Goal: Task Accomplishment & Management: Manage account settings

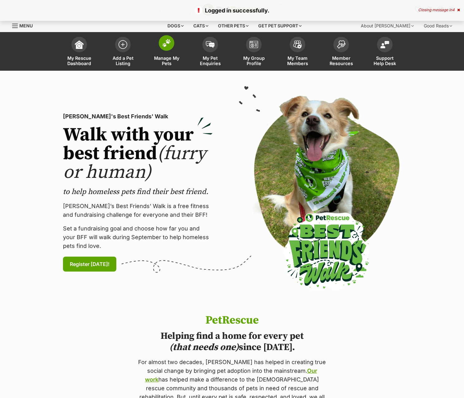
click at [175, 45] on link "Manage My Pets" at bounding box center [167, 52] width 44 height 37
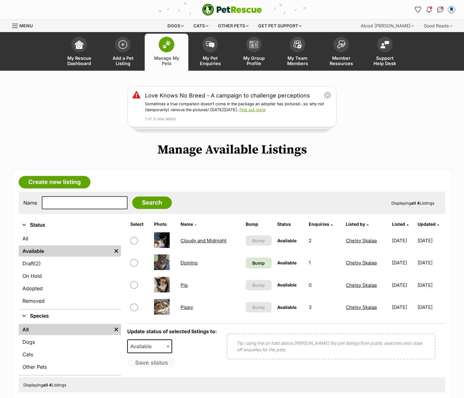
click at [186, 263] on link "Domino" at bounding box center [189, 263] width 17 height 6
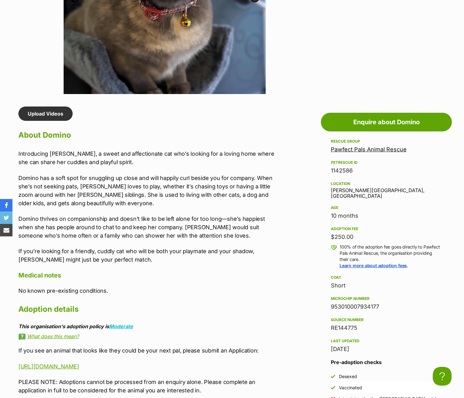
click at [353, 303] on div "953010007934177" at bounding box center [386, 307] width 111 height 9
copy div "953010007934177"
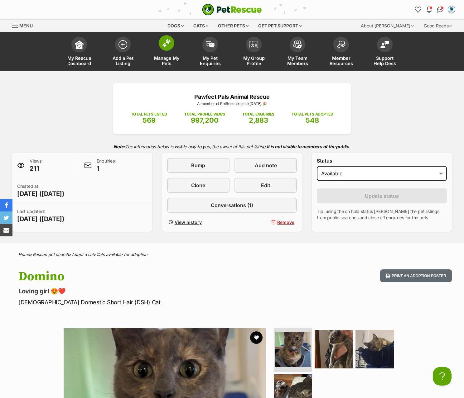
click at [162, 46] on span at bounding box center [167, 43] width 16 height 16
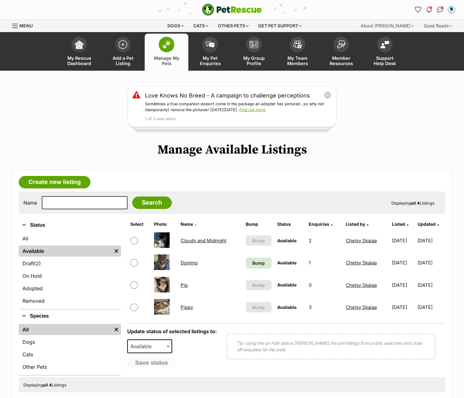
click at [185, 287] on link "Pip" at bounding box center [184, 285] width 7 height 6
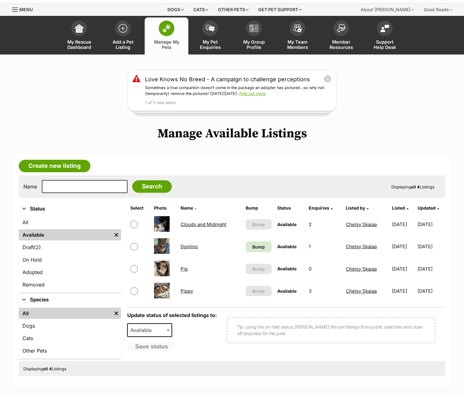
scroll to position [31, 0]
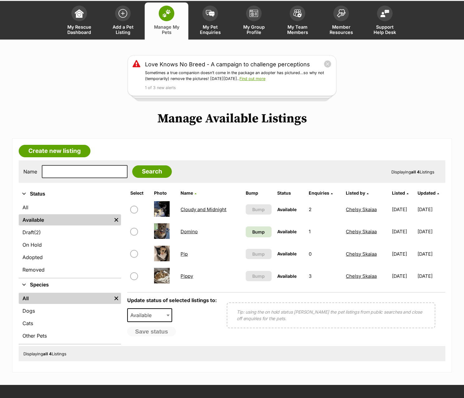
click at [181, 280] on td "Pippy" at bounding box center [210, 277] width 65 height 22
click at [188, 277] on link "Pippy" at bounding box center [187, 276] width 12 height 6
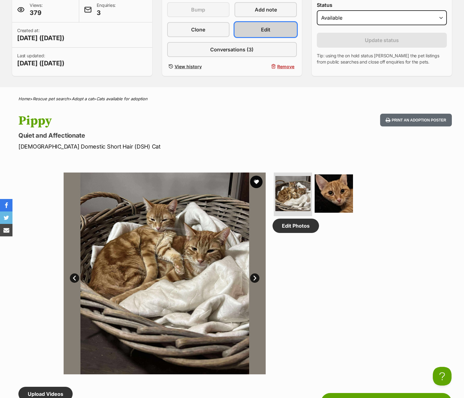
click at [274, 30] on link "Edit" at bounding box center [265, 29] width 62 height 15
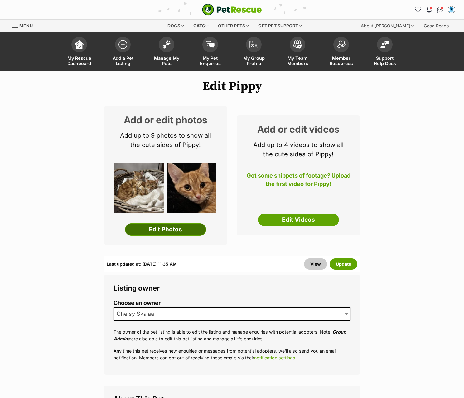
click at [158, 232] on link "Edit Photos" at bounding box center [165, 230] width 81 height 12
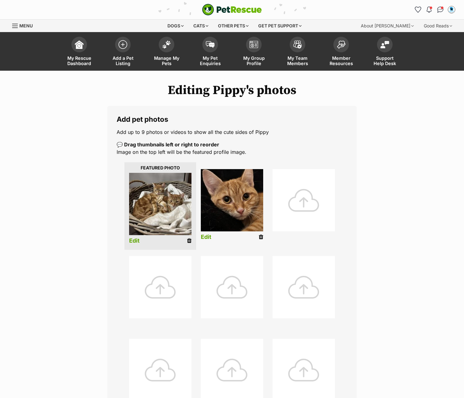
click at [301, 224] on div at bounding box center [304, 200] width 62 height 62
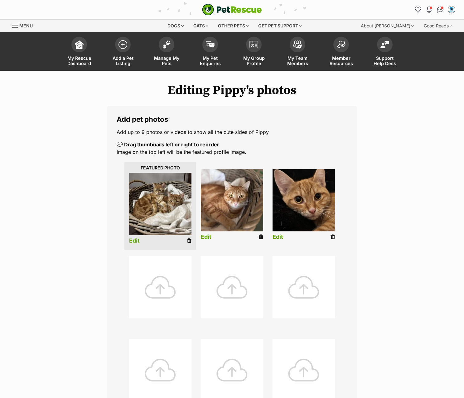
click at [311, 194] on img at bounding box center [304, 200] width 62 height 62
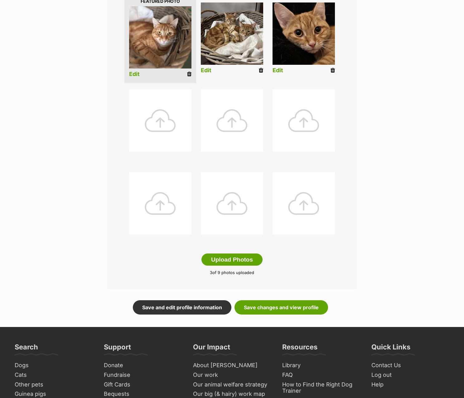
scroll to position [156, 0]
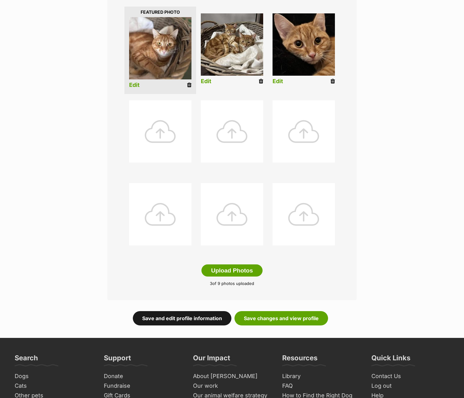
click at [199, 322] on link "Save and edit profile information" at bounding box center [182, 318] width 99 height 14
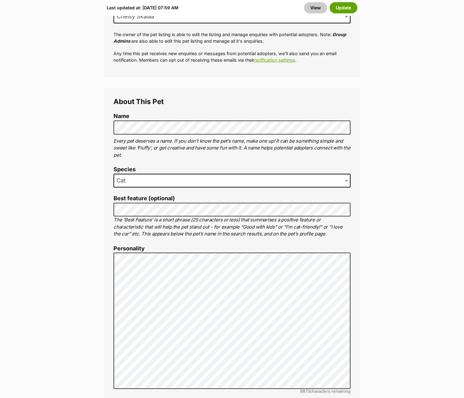
scroll to position [312, 0]
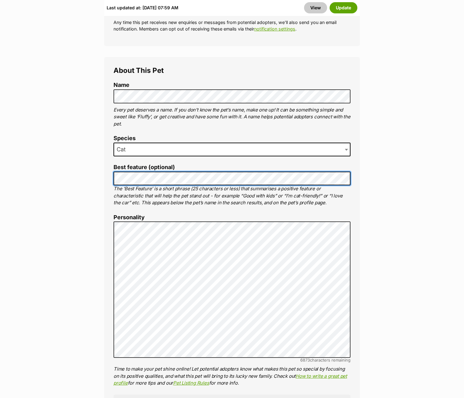
click at [118, 165] on li "Best feature (optional) The ‘Best Feature’ is a short phrase (25 characters or …" at bounding box center [231, 185] width 237 height 42
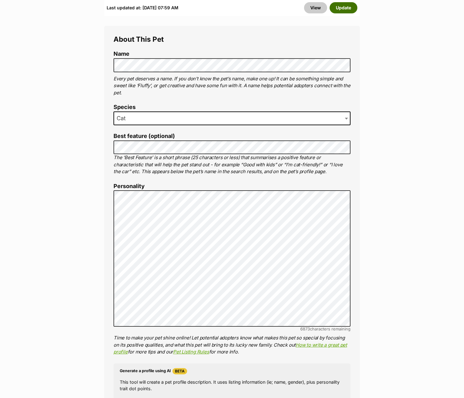
click at [348, 9] on button "Update" at bounding box center [344, 7] width 28 height 11
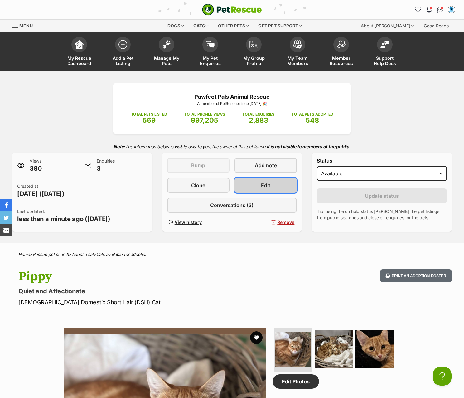
click at [266, 184] on span "Edit" at bounding box center [265, 185] width 9 height 7
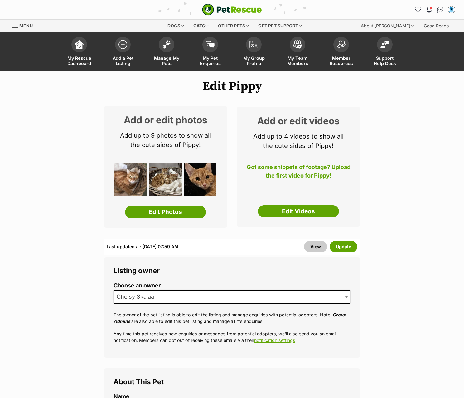
click at [290, 239] on div "Last updated at: [DATE] 07:59 AM View Update" at bounding box center [232, 247] width 256 height 16
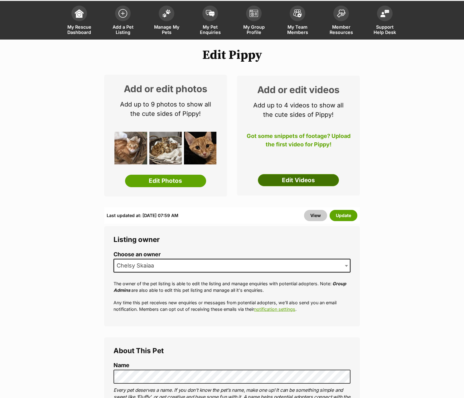
click at [292, 185] on link "Edit Videos" at bounding box center [298, 180] width 81 height 12
click at [291, 174] on link "Edit Videos" at bounding box center [298, 180] width 81 height 12
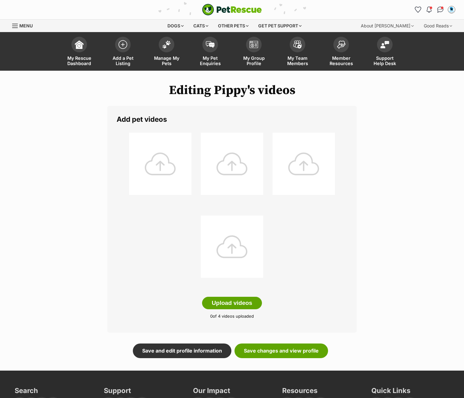
click at [170, 174] on div at bounding box center [160, 164] width 62 height 62
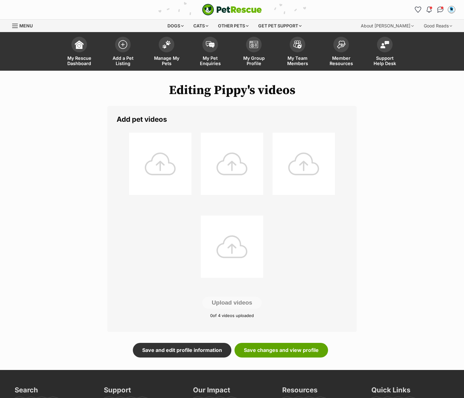
click at [163, 166] on div at bounding box center [160, 164] width 62 height 62
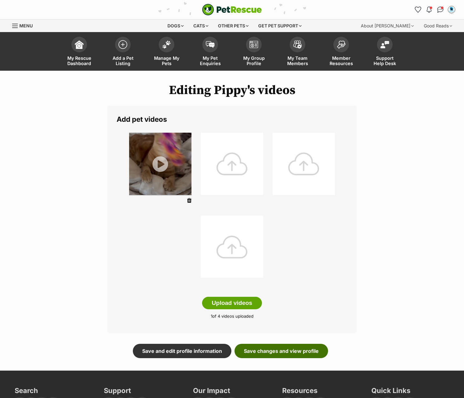
click at [291, 349] on link "Save changes and view profile" at bounding box center [281, 351] width 94 height 14
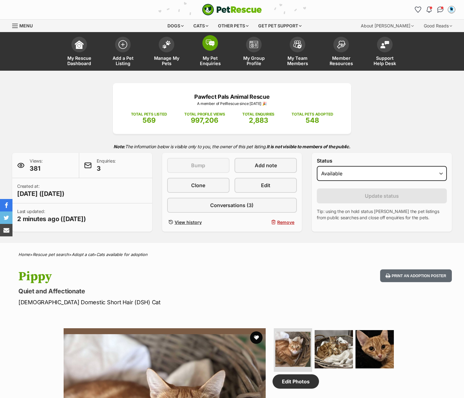
click at [214, 49] on span at bounding box center [210, 43] width 16 height 16
click at [165, 44] on img at bounding box center [166, 43] width 9 height 8
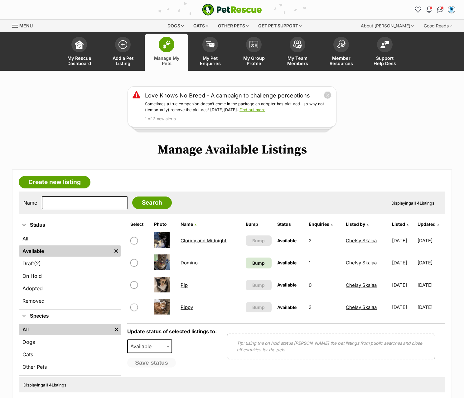
scroll to position [31, 0]
